Goal: Task Accomplishment & Management: Manage account settings

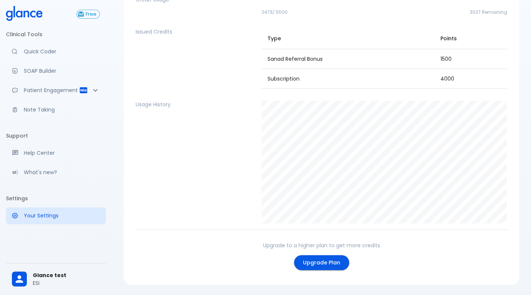
scroll to position [76, 0]
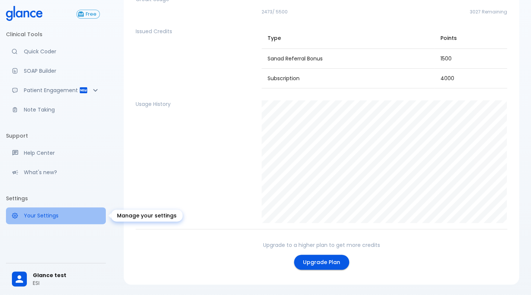
click at [50, 216] on p "Your Settings" at bounding box center [62, 215] width 76 height 7
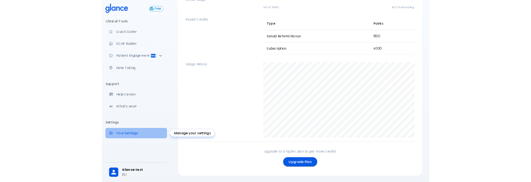
scroll to position [18, 0]
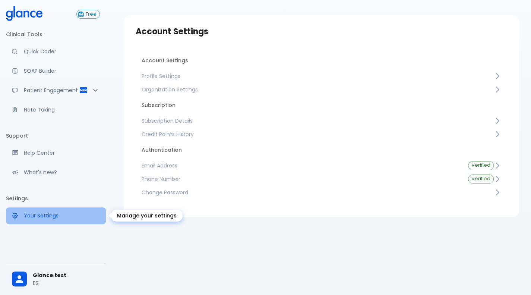
click at [50, 216] on p "Your Settings" at bounding box center [62, 215] width 76 height 7
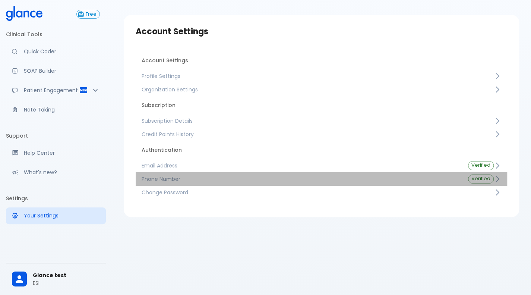
click at [213, 174] on link "Phone Number Verified" at bounding box center [321, 178] width 371 height 13
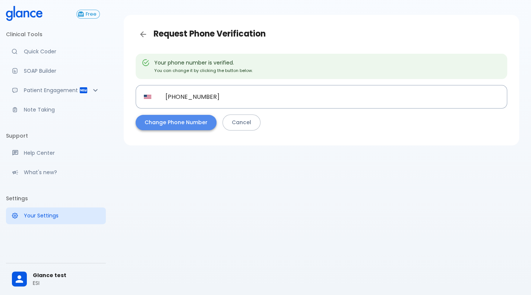
click at [171, 129] on button "Change Phone Number" at bounding box center [176, 122] width 81 height 15
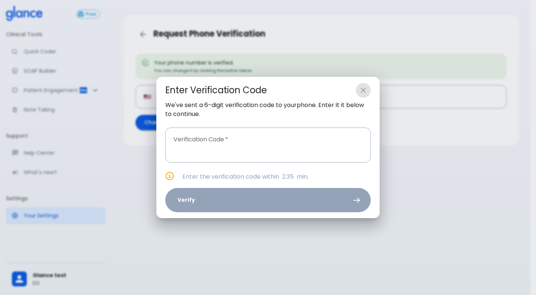
click at [365, 90] on icon "close" at bounding box center [363, 90] width 9 height 9
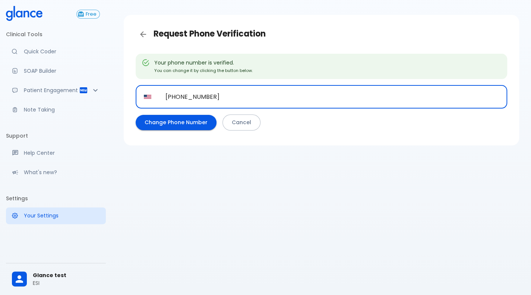
click at [303, 96] on input "+1 313 889 7766" at bounding box center [332, 96] width 350 height 23
paste input "358 45 4901353"
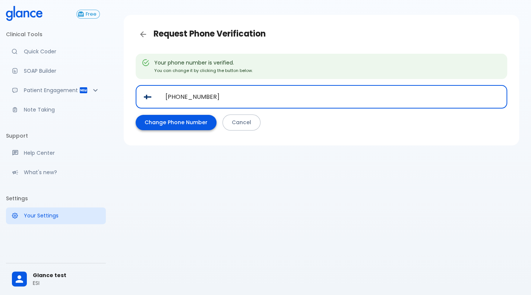
type input "+358 45 4901353"
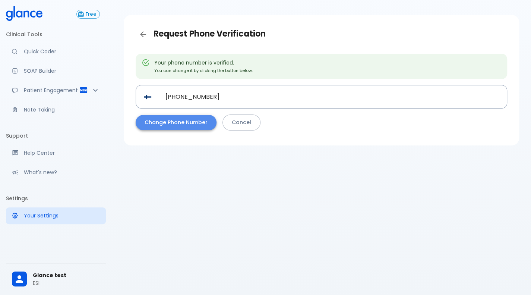
click at [209, 125] on button "Change Phone Number" at bounding box center [176, 122] width 81 height 15
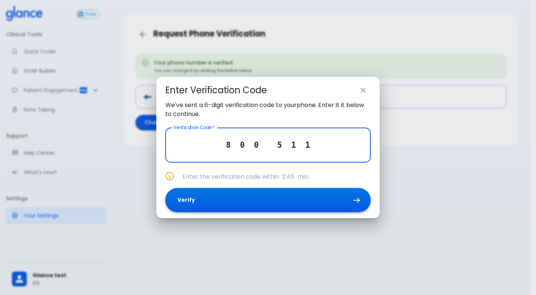
type input "8 0 0 5 1 1"
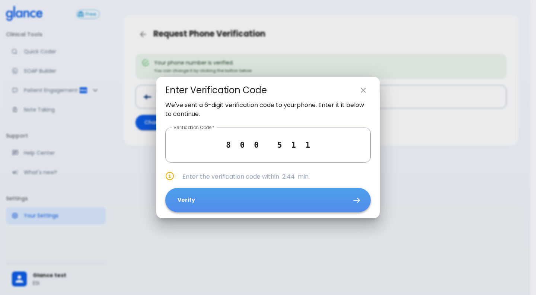
click at [289, 193] on button "Verify" at bounding box center [268, 200] width 206 height 24
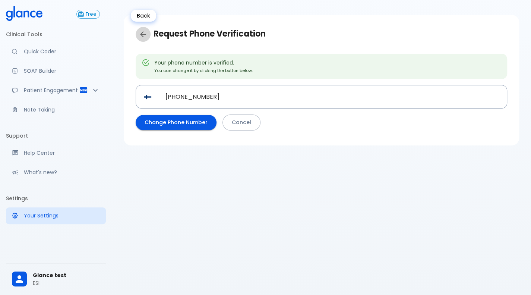
click at [143, 29] on link "Back" at bounding box center [143, 34] width 15 height 15
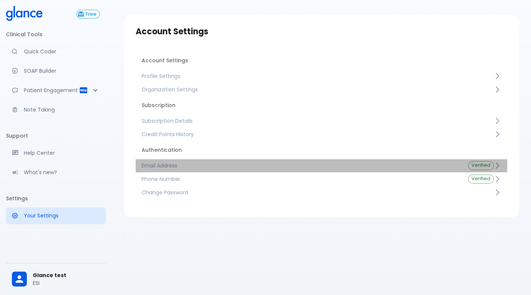
click at [152, 163] on span "Email Address" at bounding box center [299, 165] width 314 height 7
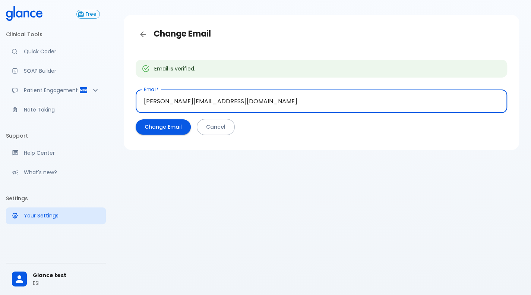
click at [213, 104] on input "[PERSON_NAME][EMAIL_ADDRESS][DOMAIN_NAME]" at bounding box center [321, 100] width 371 height 23
type input "deepashree+glance780@glance.care"
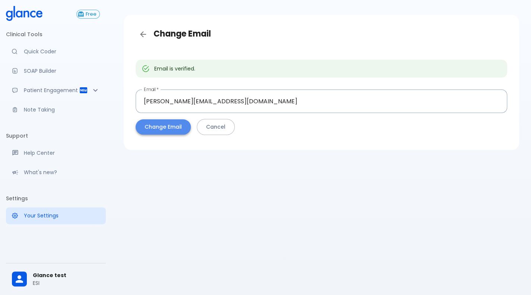
click at [148, 131] on button "Change Email" at bounding box center [163, 126] width 55 height 15
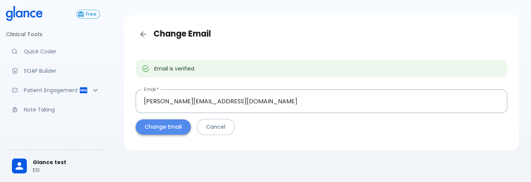
click at [152, 124] on button "Change Email" at bounding box center [163, 126] width 55 height 15
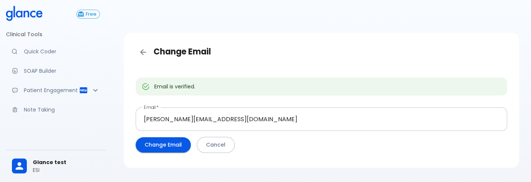
scroll to position [18, 0]
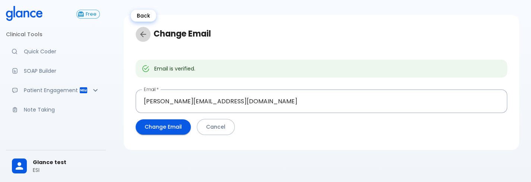
click at [142, 32] on icon "Back" at bounding box center [143, 34] width 9 height 9
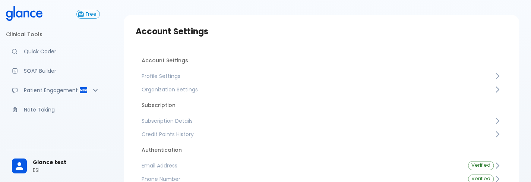
scroll to position [86, 0]
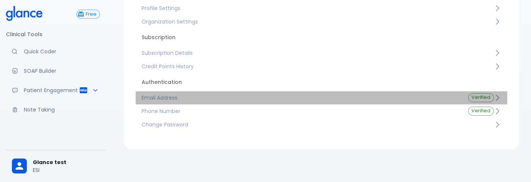
click at [305, 93] on link "Email Address Verified" at bounding box center [321, 97] width 371 height 13
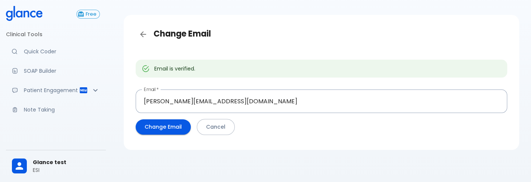
scroll to position [34, 0]
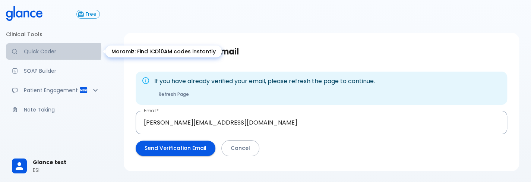
click at [50, 51] on p "Quick Coder" at bounding box center [62, 51] width 76 height 7
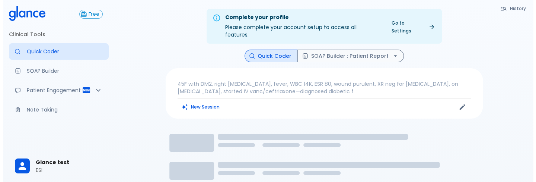
scroll to position [112, 0]
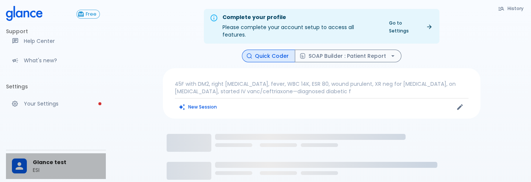
click at [64, 171] on p "ESI" at bounding box center [66, 169] width 67 height 7
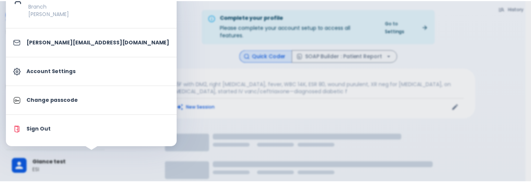
scroll to position [119, 0]
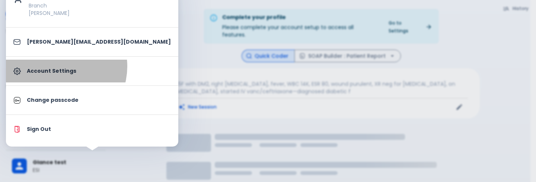
click at [58, 66] on link "Account Settings" at bounding box center [92, 71] width 172 height 23
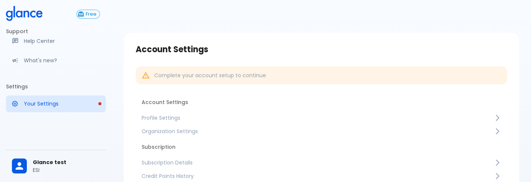
scroll to position [110, 0]
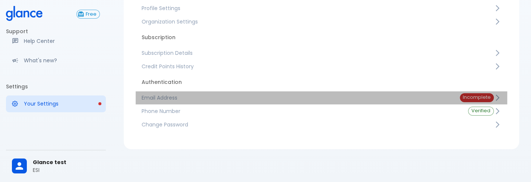
click at [352, 96] on span "Email Address" at bounding box center [295, 97] width 306 height 7
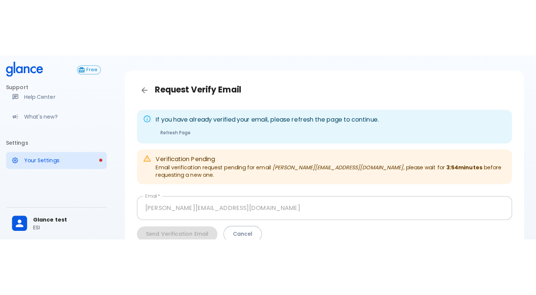
scroll to position [6, 0]
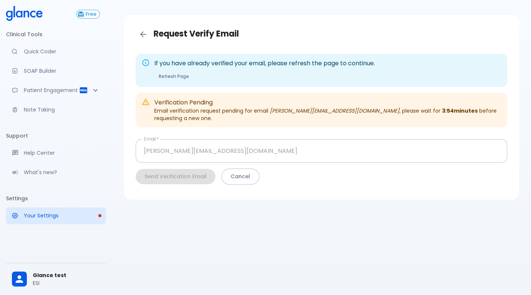
drag, startPoint x: 402, startPoint y: 178, endPoint x: 391, endPoint y: 181, distance: 11.8
click at [402, 178] on div "Send Verification Email Cancel" at bounding box center [318, 173] width 377 height 22
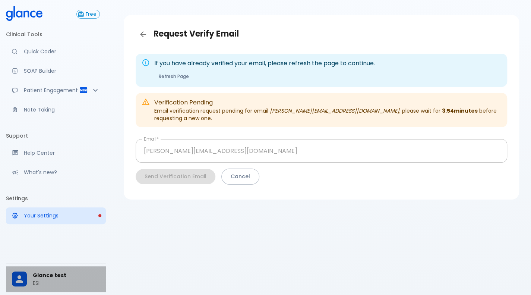
click at [25, 181] on div at bounding box center [19, 278] width 15 height 15
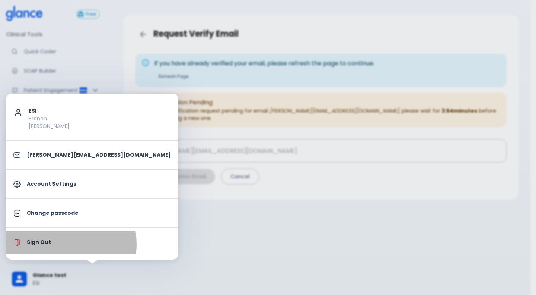
click at [55, 181] on p "Sign Out" at bounding box center [99, 242] width 144 height 8
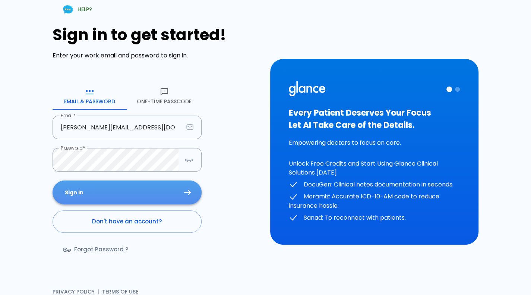
click at [125, 181] on button "Sign In" at bounding box center [127, 192] width 149 height 24
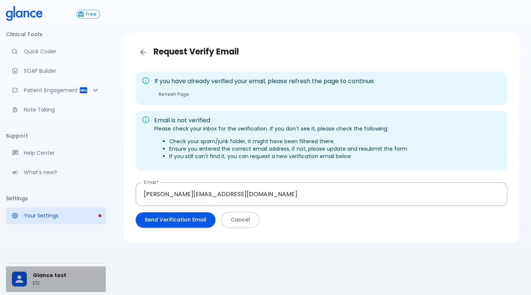
click at [42, 181] on span "Glance test" at bounding box center [66, 275] width 67 height 8
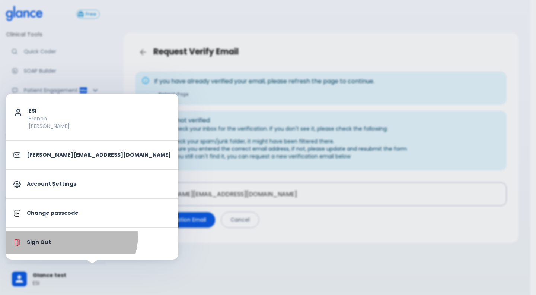
click at [64, 181] on li "Sign Out" at bounding box center [92, 242] width 172 height 23
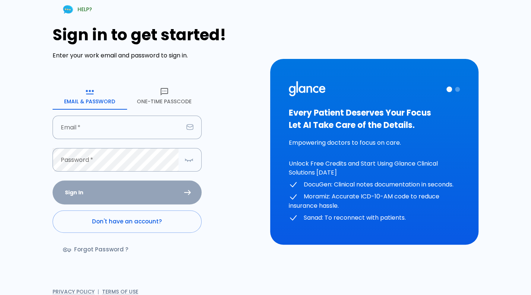
type input "[PERSON_NAME][EMAIL_ADDRESS][DOMAIN_NAME]"
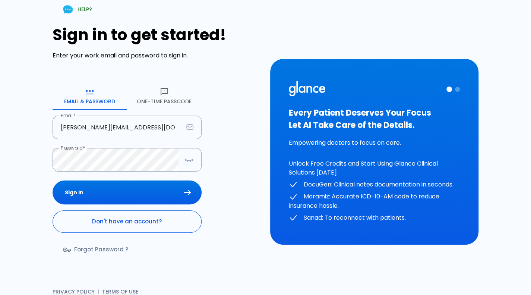
click at [140, 181] on link "Don't have an account?" at bounding box center [127, 221] width 149 height 22
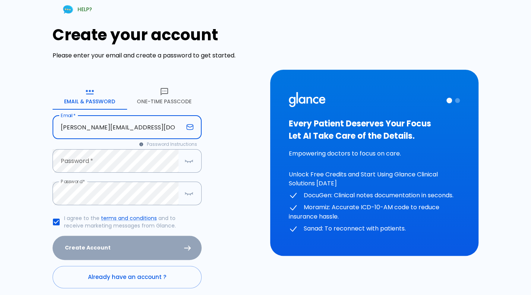
click at [127, 127] on input "[PERSON_NAME][EMAIL_ADDRESS][DOMAIN_NAME]" at bounding box center [118, 126] width 131 height 23
type input "deepashree+glanceProd@glance.care"
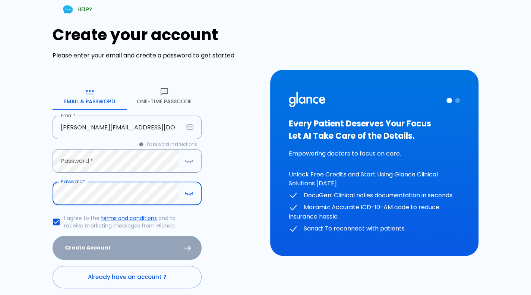
click at [0, 181] on div "HELP? Create your account Please enter your email and create a password to get …" at bounding box center [261, 158] width 522 height 334
click at [0, 163] on div "HELP? Create your account Please enter your email and create a password to get …" at bounding box center [261, 158] width 522 height 334
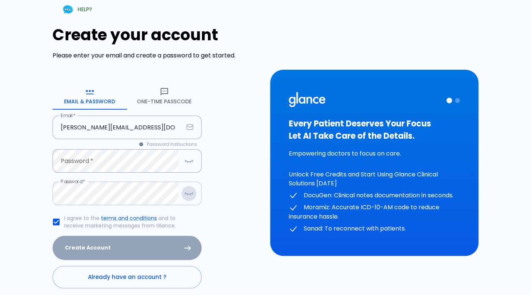
click at [189, 181] on icon "button" at bounding box center [188, 192] width 9 height 9
click at [190, 181] on icon "button" at bounding box center [188, 192] width 9 height 9
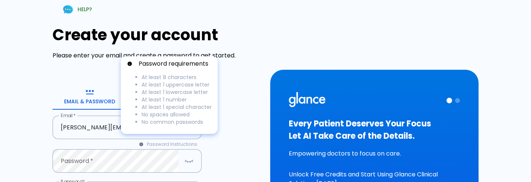
scroll to position [112, 0]
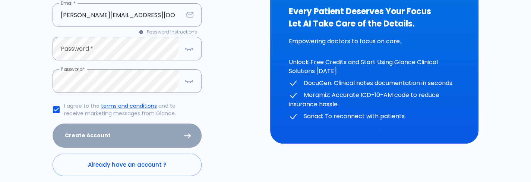
click at [10, 83] on div "HELP? Create your account Please enter your email and create a password to get …" at bounding box center [261, 46] width 522 height 334
click at [194, 84] on button "button" at bounding box center [188, 80] width 15 height 15
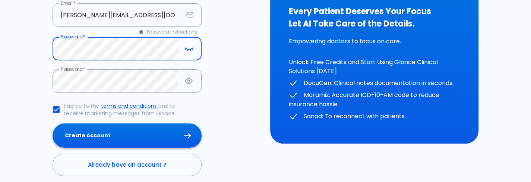
click at [110, 129] on button "Create Account" at bounding box center [127, 135] width 149 height 24
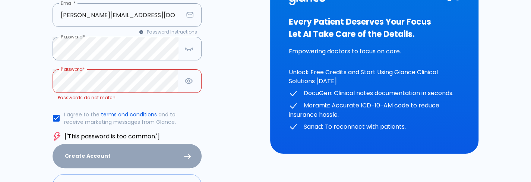
click at [5, 70] on div "HELP? Create your account Please enter your email and create a password to get …" at bounding box center [261, 56] width 522 height 355
click at [187, 53] on icon "button" at bounding box center [188, 48] width 9 height 9
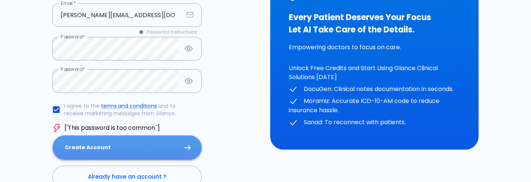
click at [100, 137] on button "Create Account" at bounding box center [127, 147] width 149 height 24
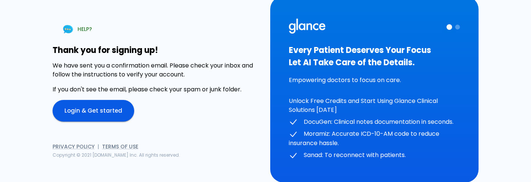
scroll to position [3, 0]
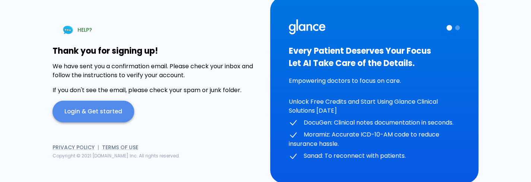
click at [110, 105] on link "Login & Get started" at bounding box center [94, 112] width 82 height 22
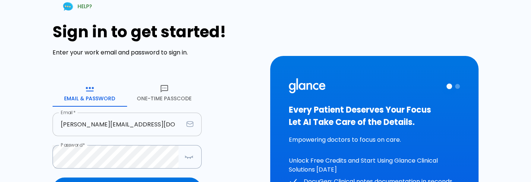
scroll to position [69, 0]
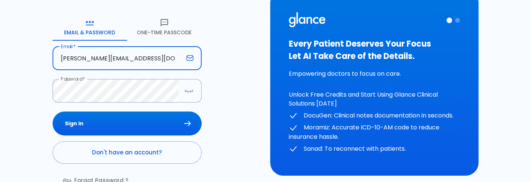
click at [136, 55] on input "[PERSON_NAME][EMAIL_ADDRESS][DOMAIN_NAME]" at bounding box center [118, 58] width 131 height 23
click at [130, 58] on input "[PERSON_NAME][EMAIL_ADDRESS][DOMAIN_NAME]" at bounding box center [118, 58] width 131 height 23
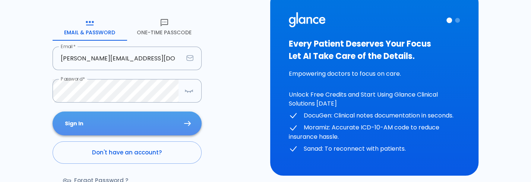
click at [134, 133] on button "Sign In" at bounding box center [127, 123] width 149 height 24
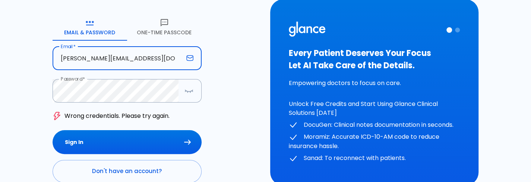
click at [133, 58] on input "deepashree+glancepro@glance.care" at bounding box center [118, 58] width 131 height 23
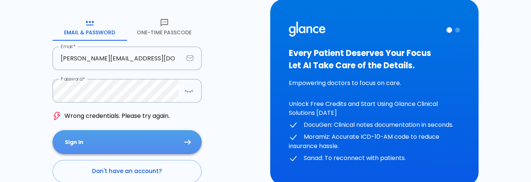
click at [113, 139] on button "Sign In" at bounding box center [127, 142] width 149 height 24
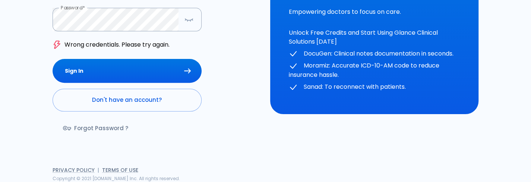
scroll to position [0, 0]
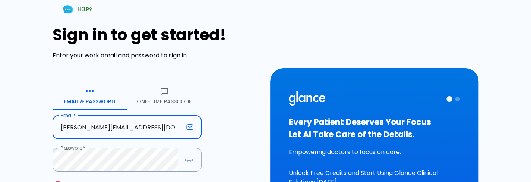
click at [161, 128] on input "deepashree+glanceprod@glance.care" at bounding box center [118, 126] width 131 height 23
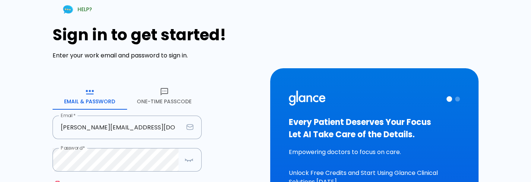
click at [228, 108] on div "Sign in to get started! Enter your work email and password to sign in. Email & …" at bounding box center [157, 155] width 209 height 259
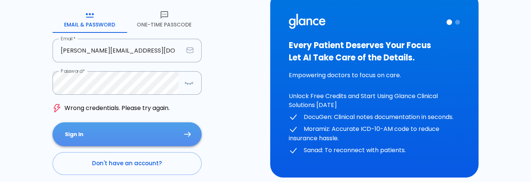
click at [165, 133] on button "Sign In" at bounding box center [127, 134] width 149 height 24
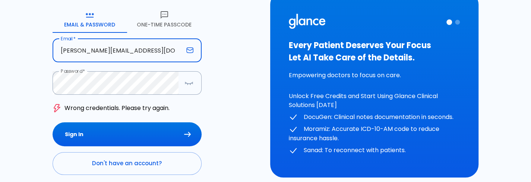
click at [125, 50] on input "deepashree+glanceprod@glance.care" at bounding box center [118, 50] width 131 height 23
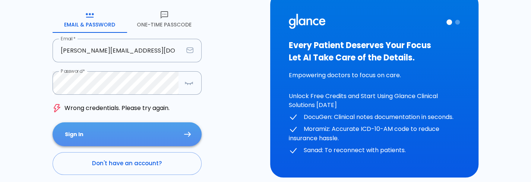
click at [171, 134] on button "Sign In" at bounding box center [127, 134] width 149 height 24
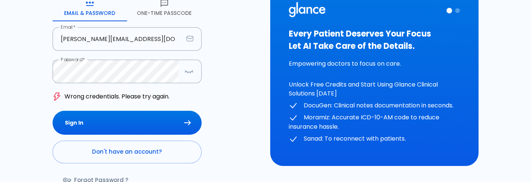
scroll to position [89, 0]
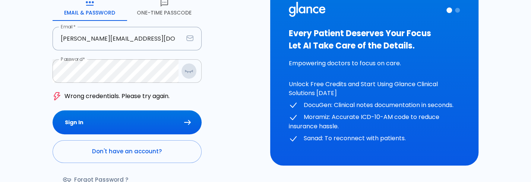
click at [187, 70] on icon "button" at bounding box center [188, 70] width 9 height 9
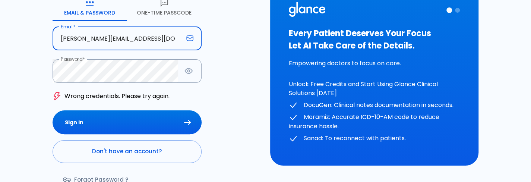
click at [124, 40] on input "deepashree+glanceProd@glance.care" at bounding box center [118, 38] width 131 height 23
type input "deepashree+glanceprod@glance.care"
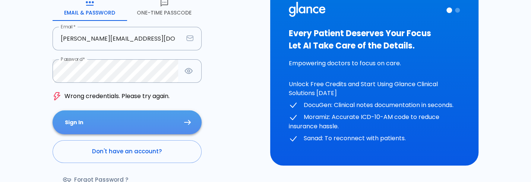
click at [132, 127] on button "Sign In" at bounding box center [127, 122] width 149 height 24
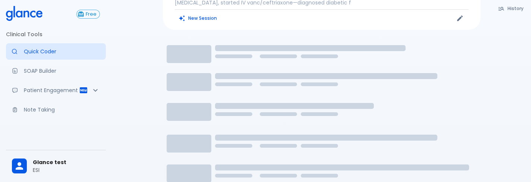
scroll to position [83, 0]
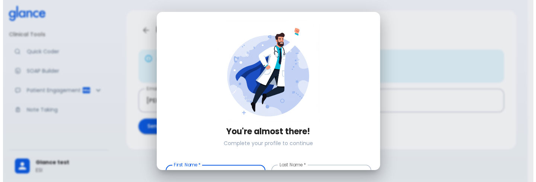
scroll to position [22, 0]
